Goal: Check status: Check status

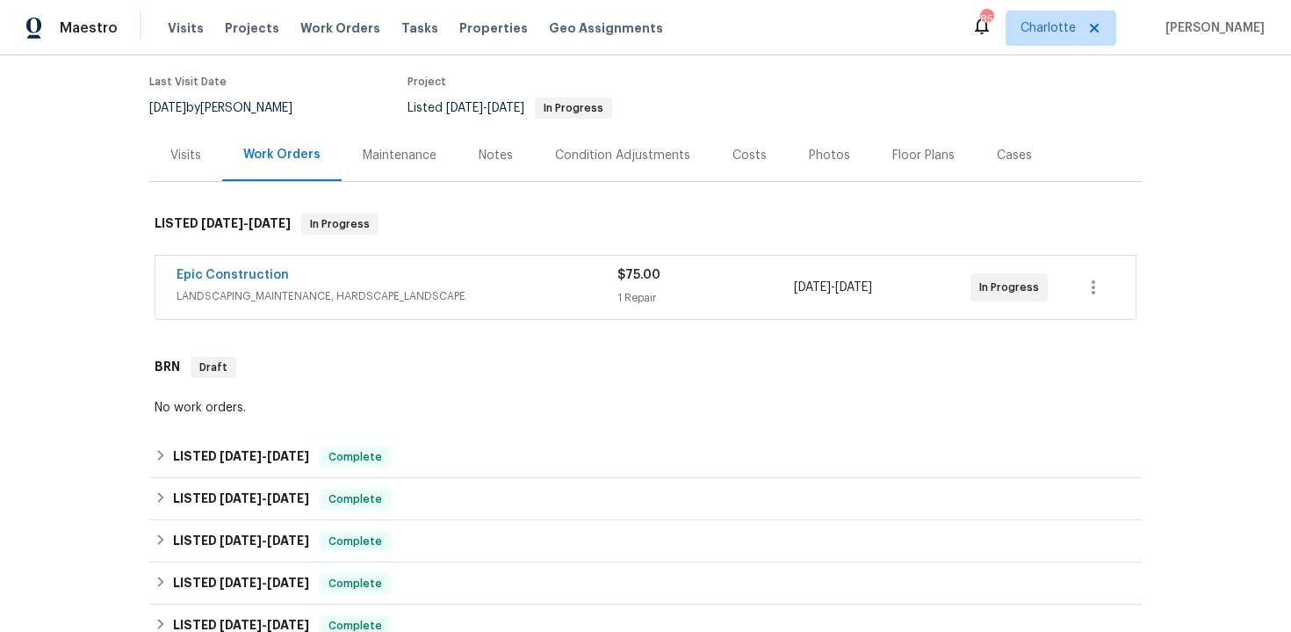
scroll to position [147, 0]
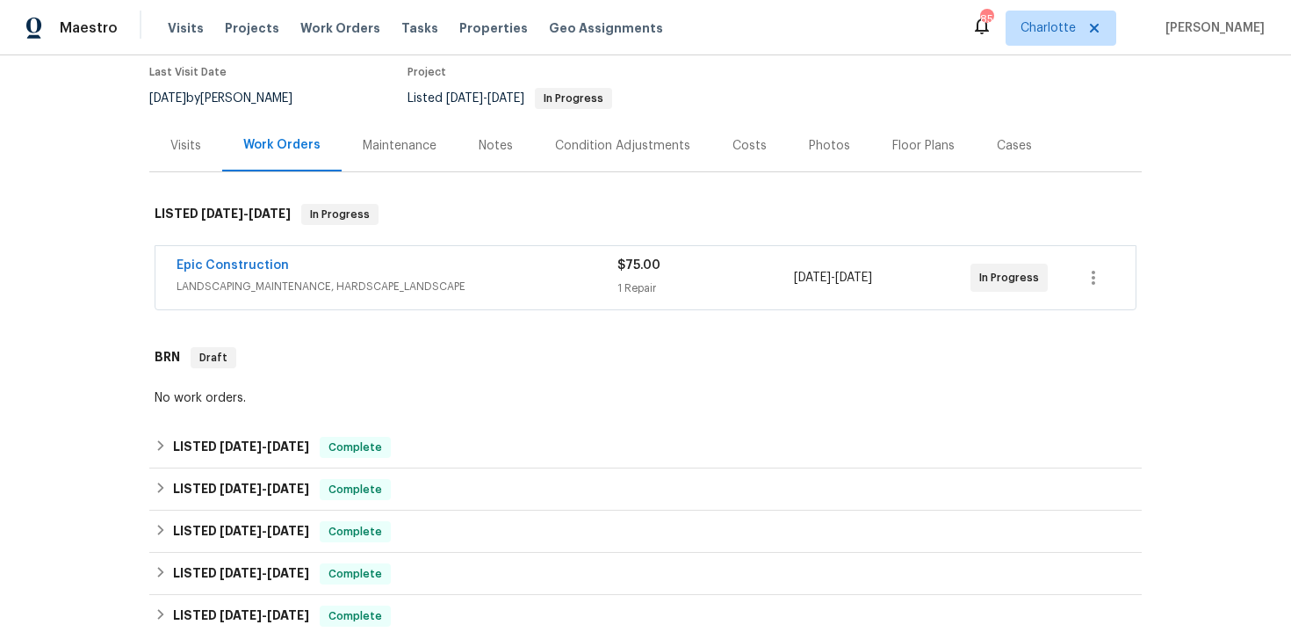
click at [567, 274] on div "Epic Construction" at bounding box center [397, 266] width 441 height 21
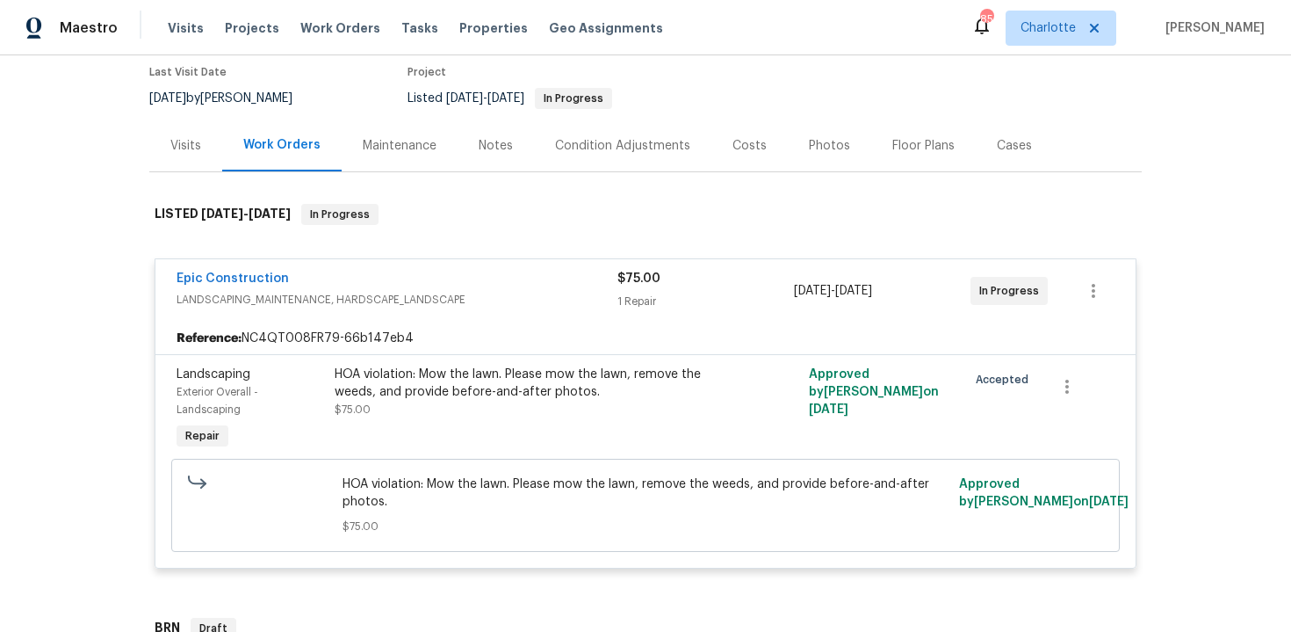
click at [523, 270] on div "Epic Construction" at bounding box center [397, 280] width 441 height 21
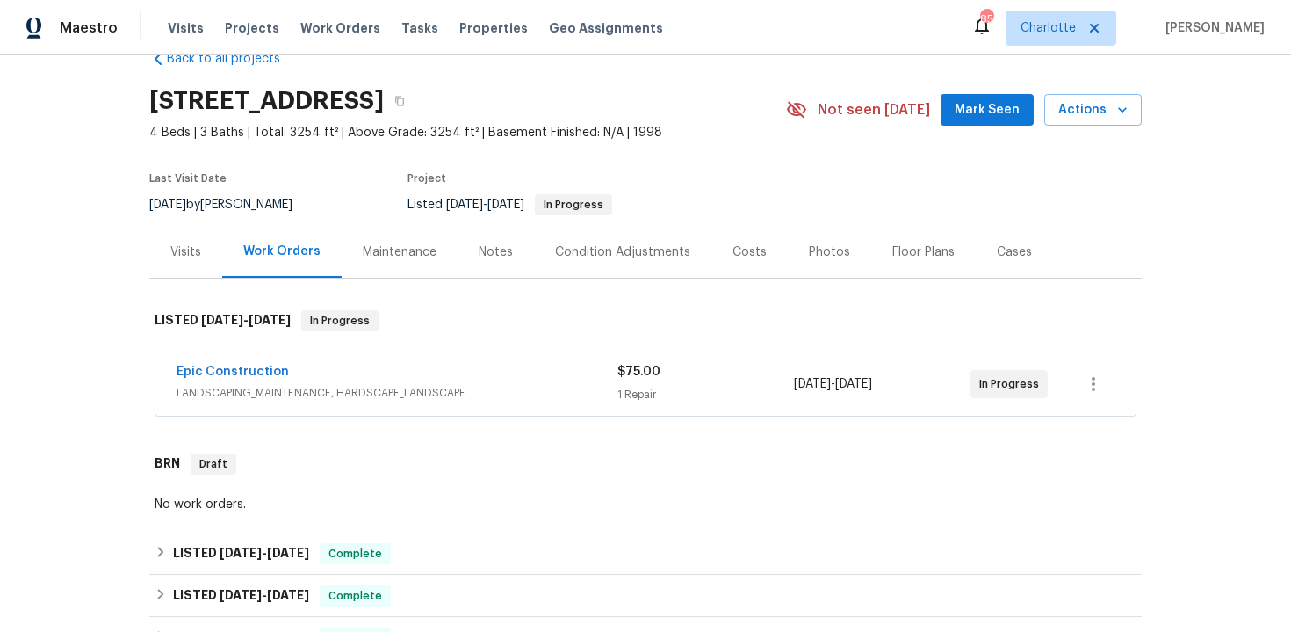
scroll to position [0, 0]
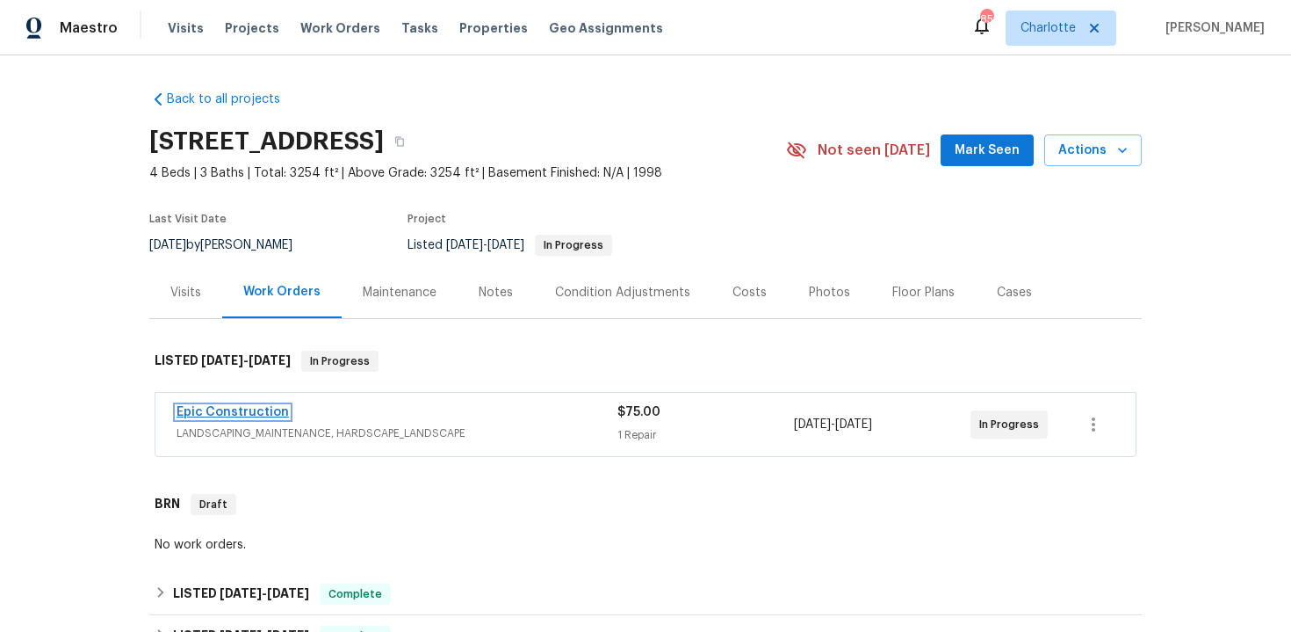
click at [243, 413] on link "Epic Construction" at bounding box center [233, 412] width 112 height 12
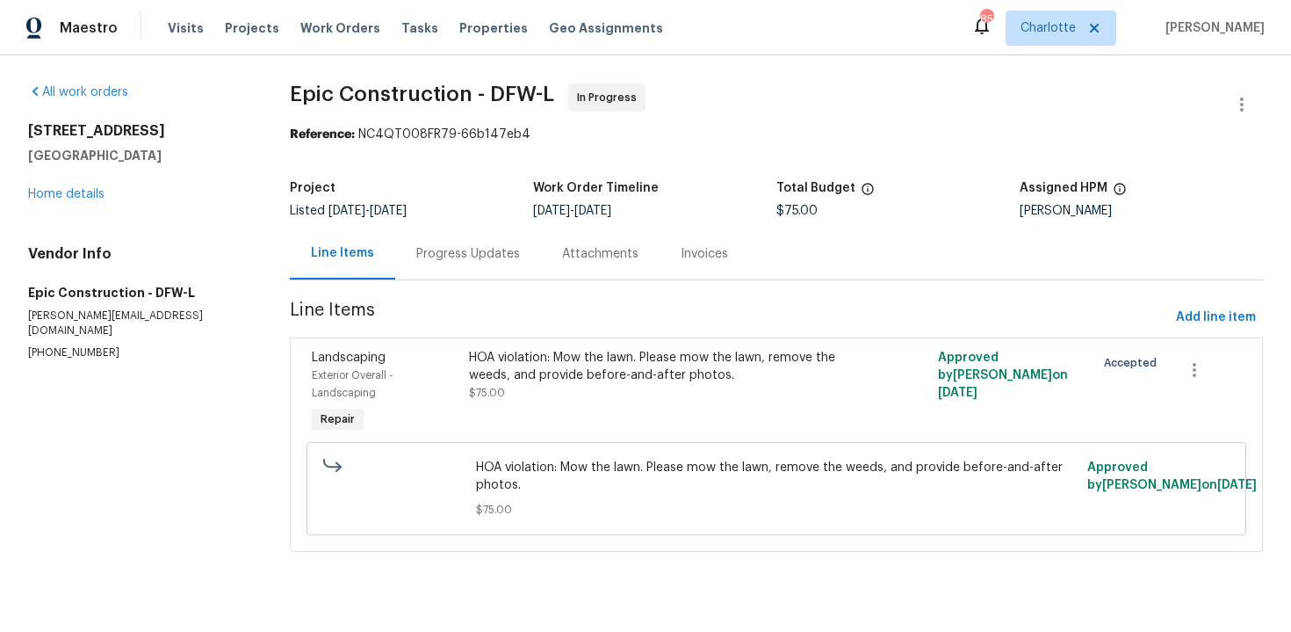
click at [487, 263] on div "Progress Updates" at bounding box center [468, 253] width 146 height 52
